Goal: Find specific page/section: Find specific page/section

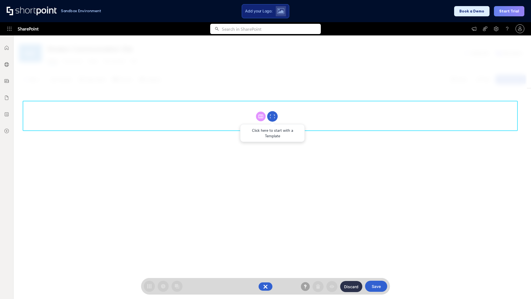
click at [272, 116] on circle at bounding box center [272, 116] width 11 height 11
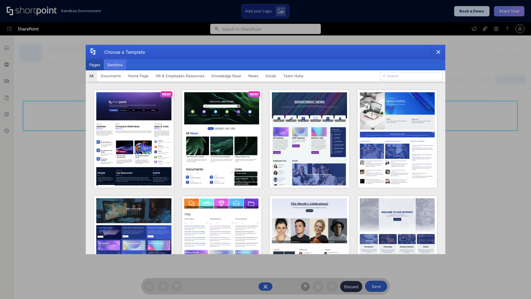
click at [115, 65] on button "Sections" at bounding box center [115, 64] width 22 height 11
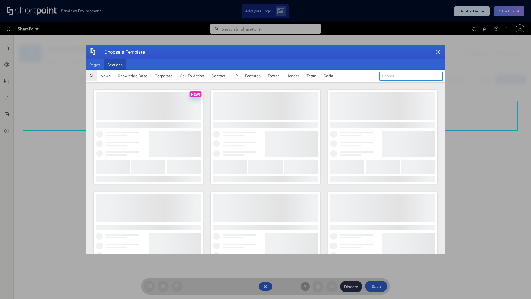
type input "Social"
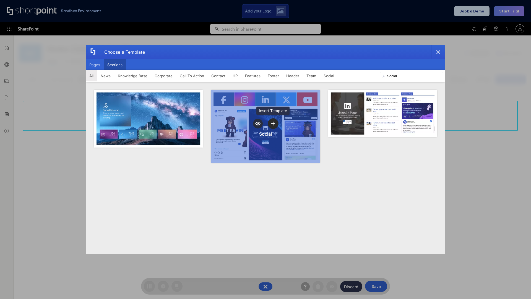
click at [273, 123] on icon "template selector" at bounding box center [273, 123] width 4 height 4
